Goal: Task Accomplishment & Management: Use online tool/utility

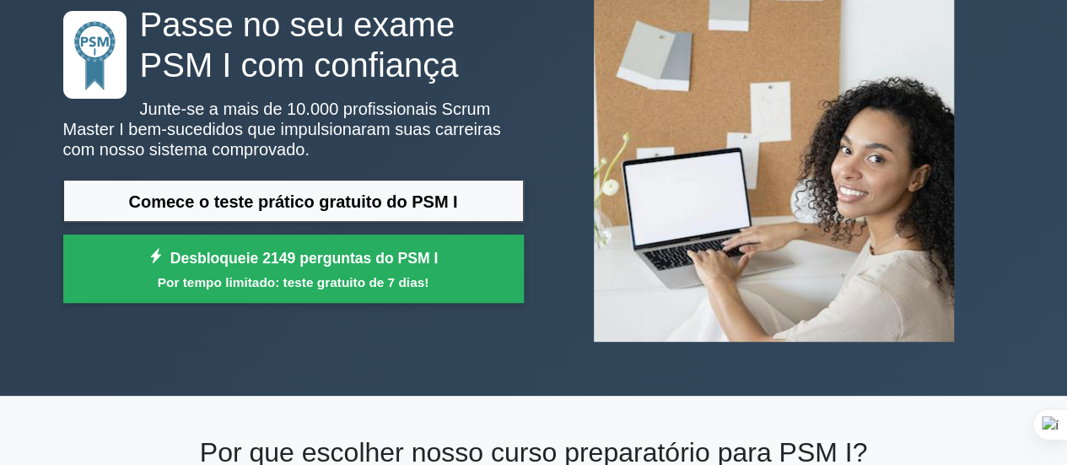
scroll to position [169, 0]
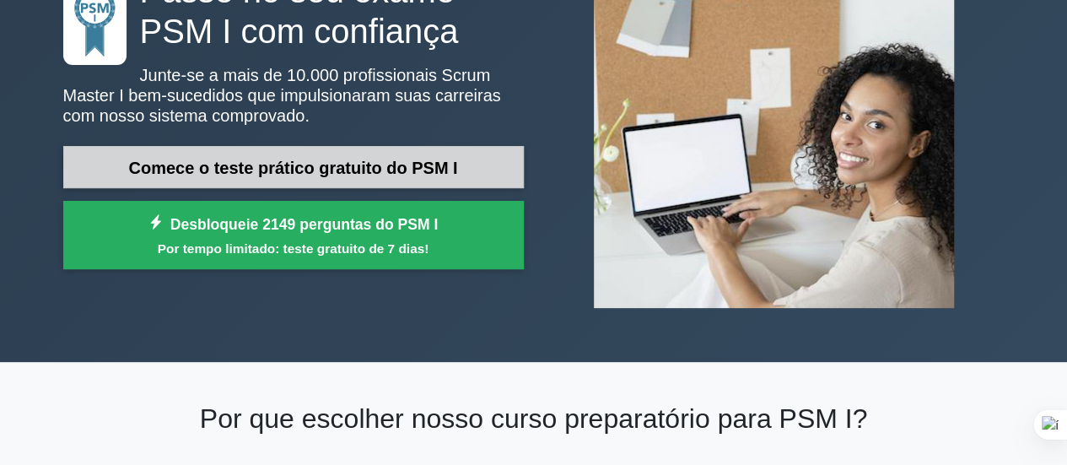
click at [329, 163] on font "Comece o teste prático gratuito do PSM I" at bounding box center [292, 168] width 329 height 19
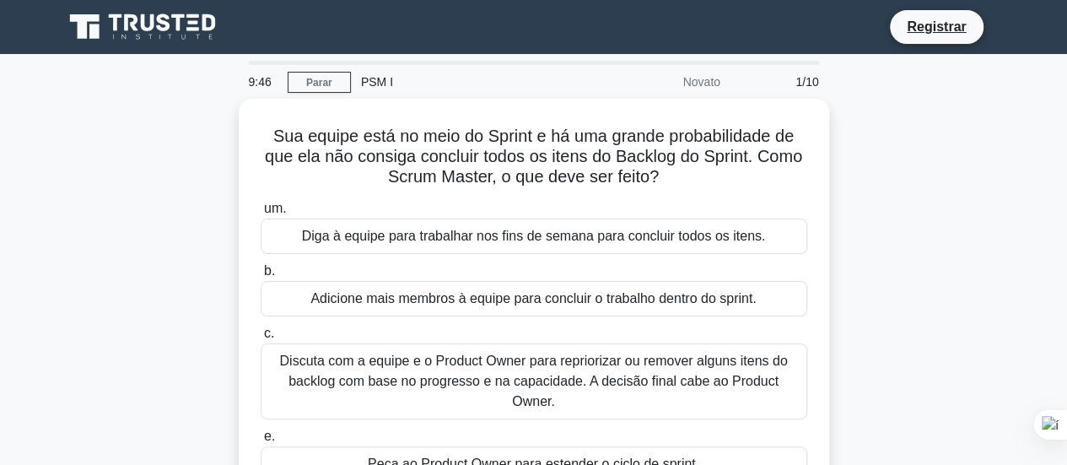
scroll to position [84, 0]
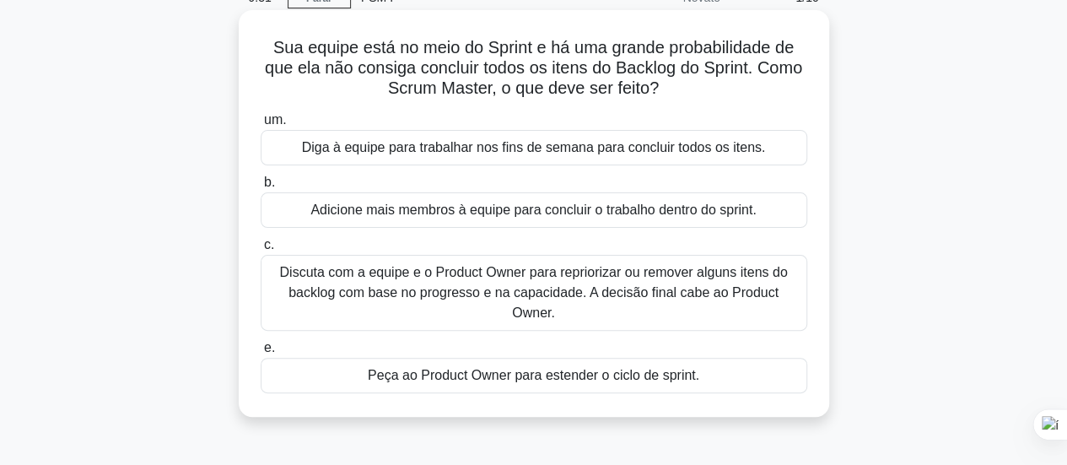
click at [471, 298] on font "Discuta com a equipe e o Product Owner para repriorizar ou remover alguns itens…" at bounding box center [533, 292] width 508 height 55
click at [261, 251] on input "c. Discuta com a equipe e o Product Owner para repriorizar ou remover alguns it…" at bounding box center [261, 245] width 0 height 11
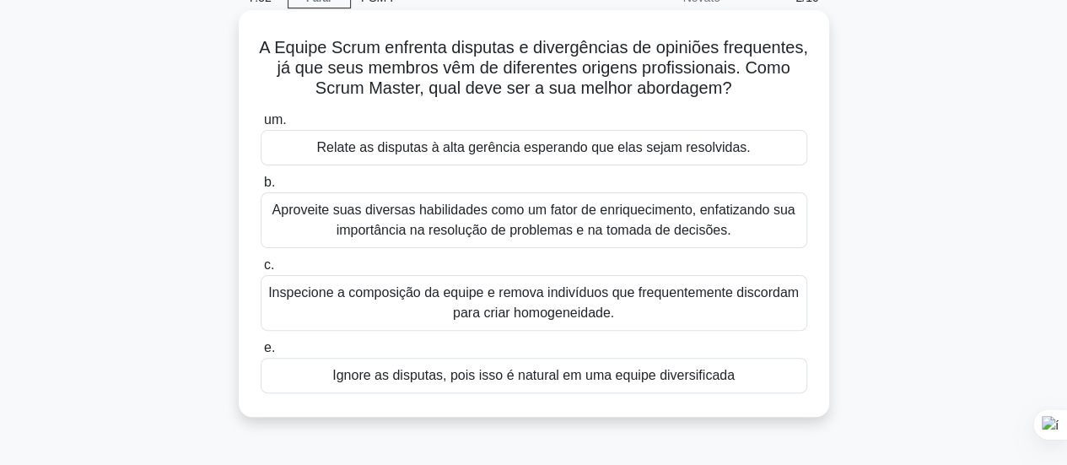
click at [660, 237] on font "Aproveite suas diversas habilidades como um fator de enriquecimento, enfatizand…" at bounding box center [534, 219] width 523 height 35
click at [261, 188] on input "b. Aproveite suas diversas habilidades como um fator de enriquecimento, enfatiz…" at bounding box center [261, 182] width 0 height 11
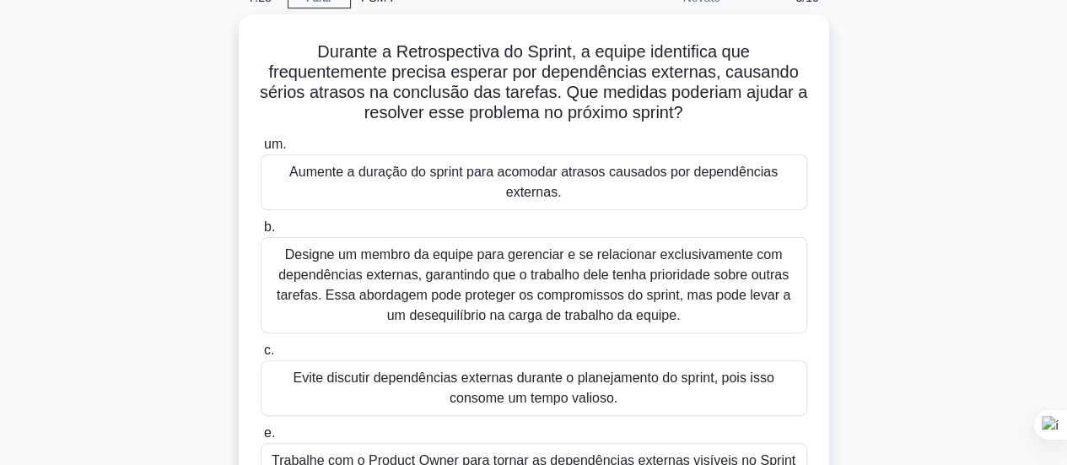
scroll to position [169, 0]
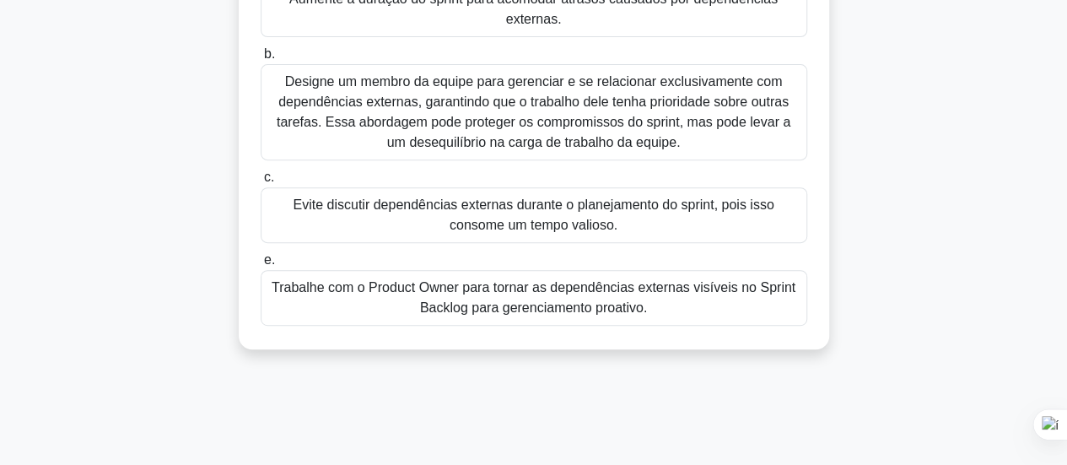
click at [609, 301] on font "Trabalhe com o Product Owner para tornar as dependências externas visíveis no S…" at bounding box center [534, 297] width 524 height 35
click at [261, 266] on input "e. Trabalhe com o Product Owner para tornar as dependências externas visíveis n…" at bounding box center [261, 260] width 0 height 11
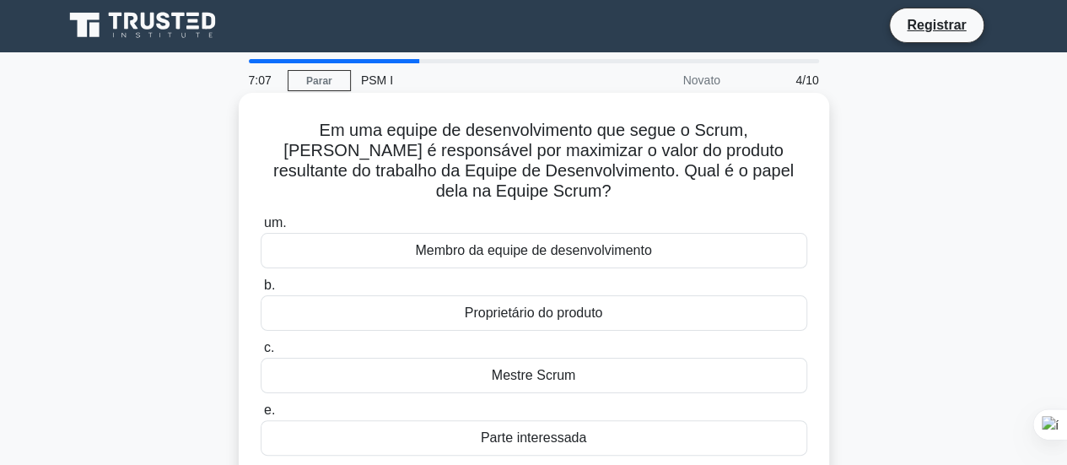
scroll to position [0, 0]
